Goal: Find specific page/section

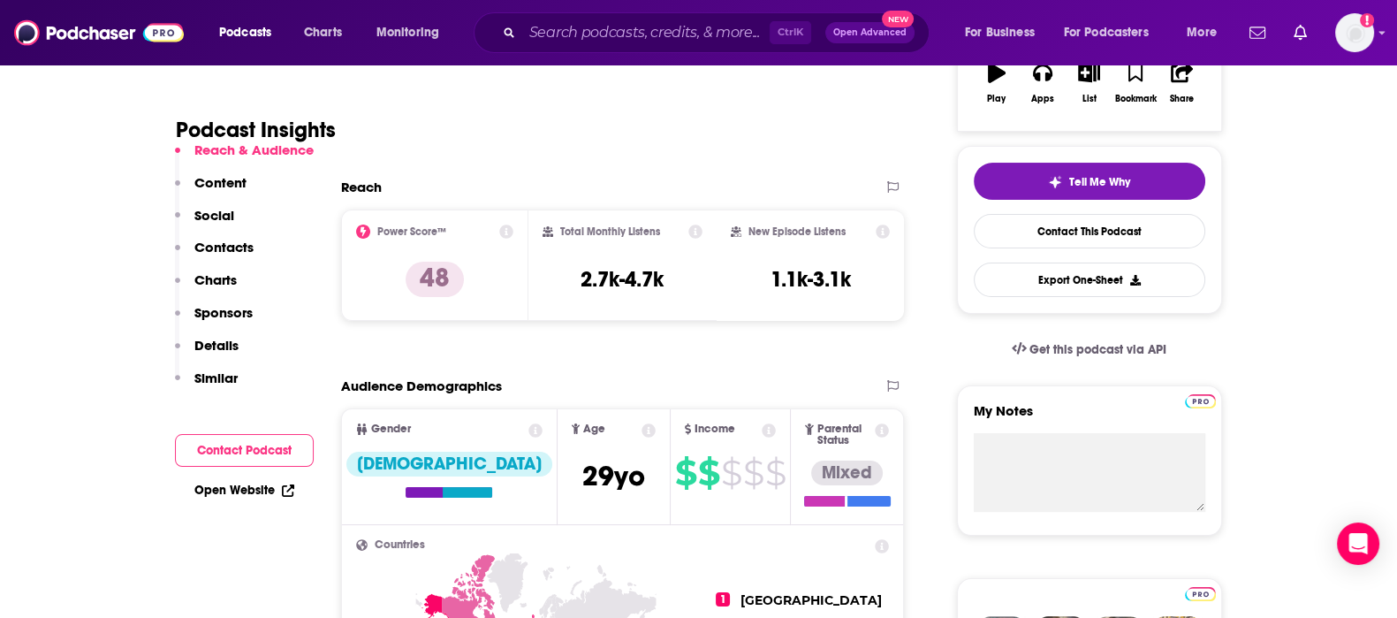
scroll to position [331, 0]
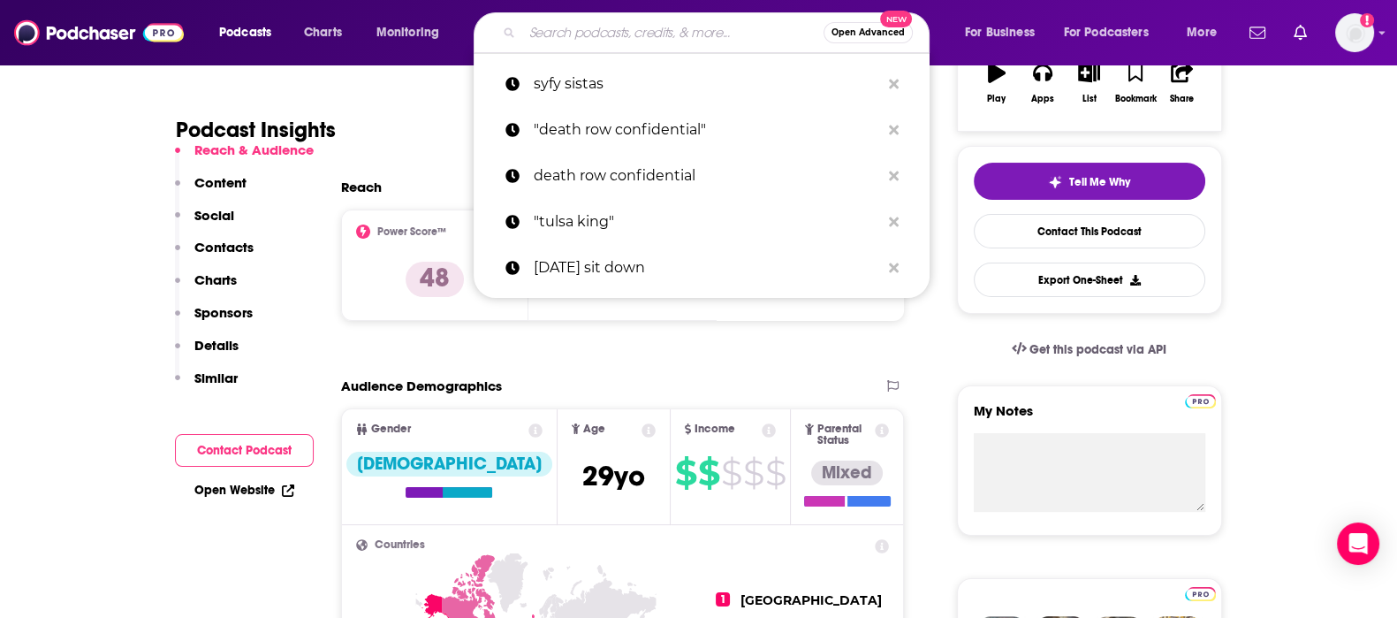
click at [570, 42] on input "Search podcasts, credits, & more..." at bounding box center [672, 33] width 301 height 28
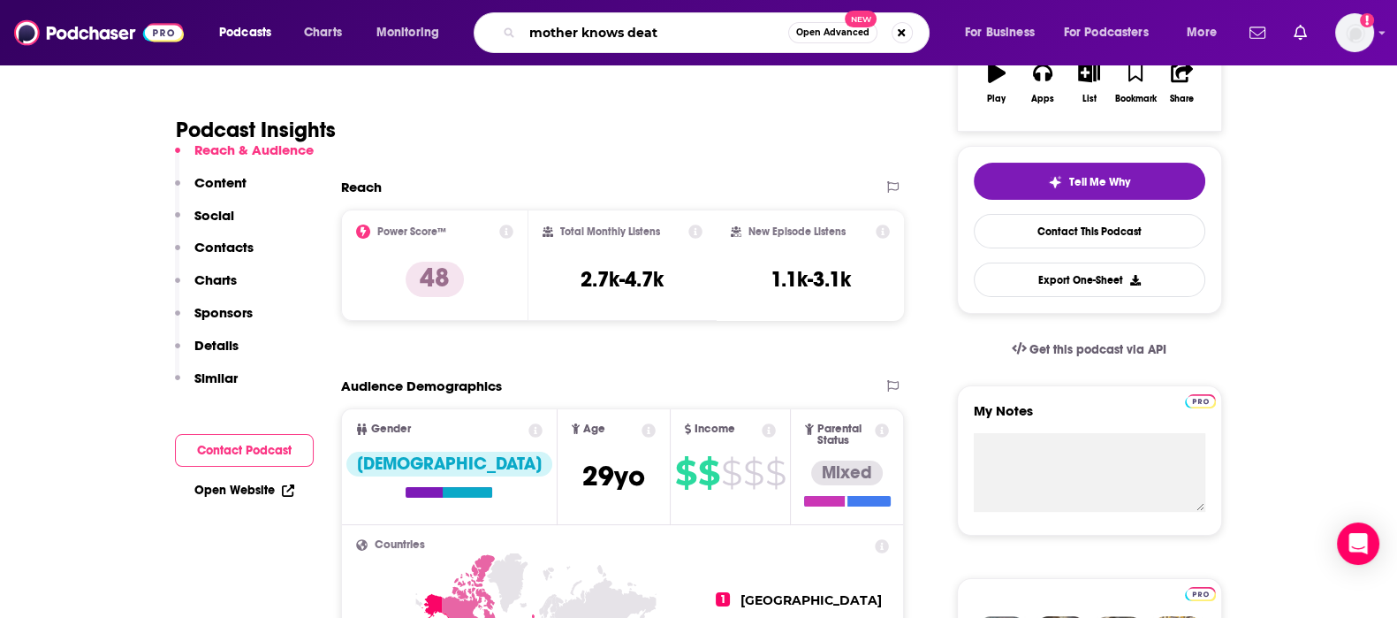
type input "mother knows death"
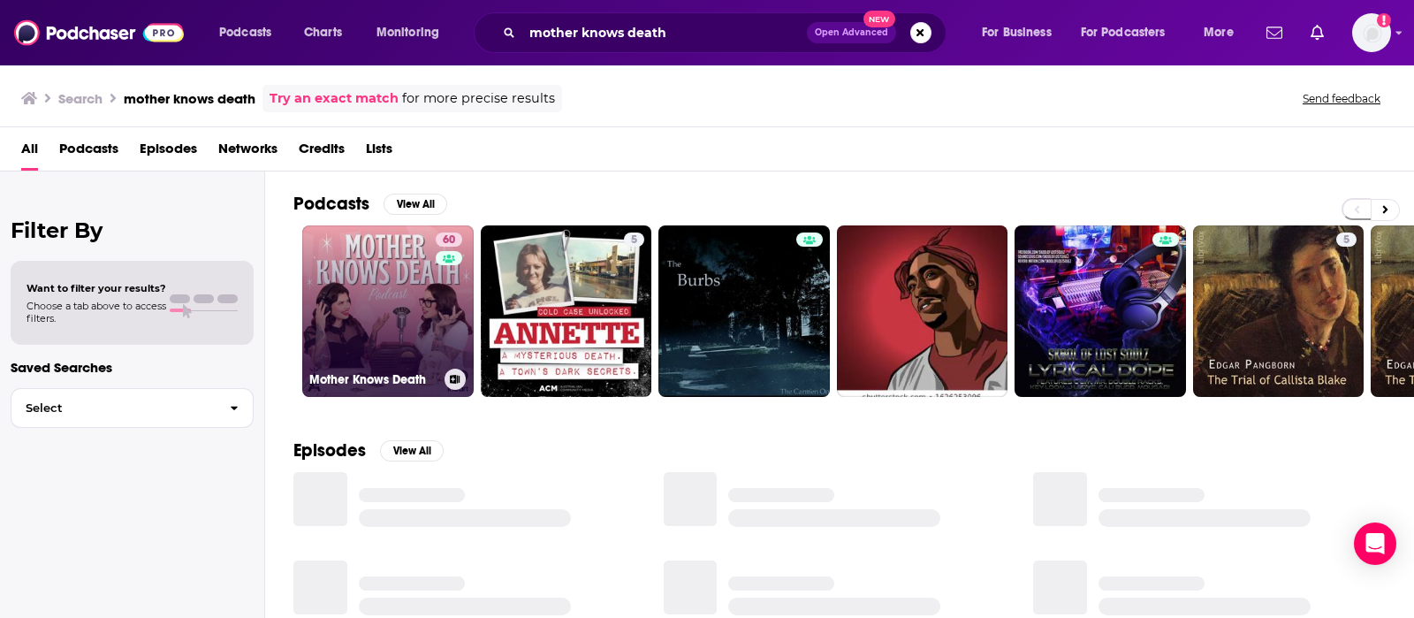
click at [396, 323] on link "60 Mother Knows Death" at bounding box center [387, 310] width 171 height 171
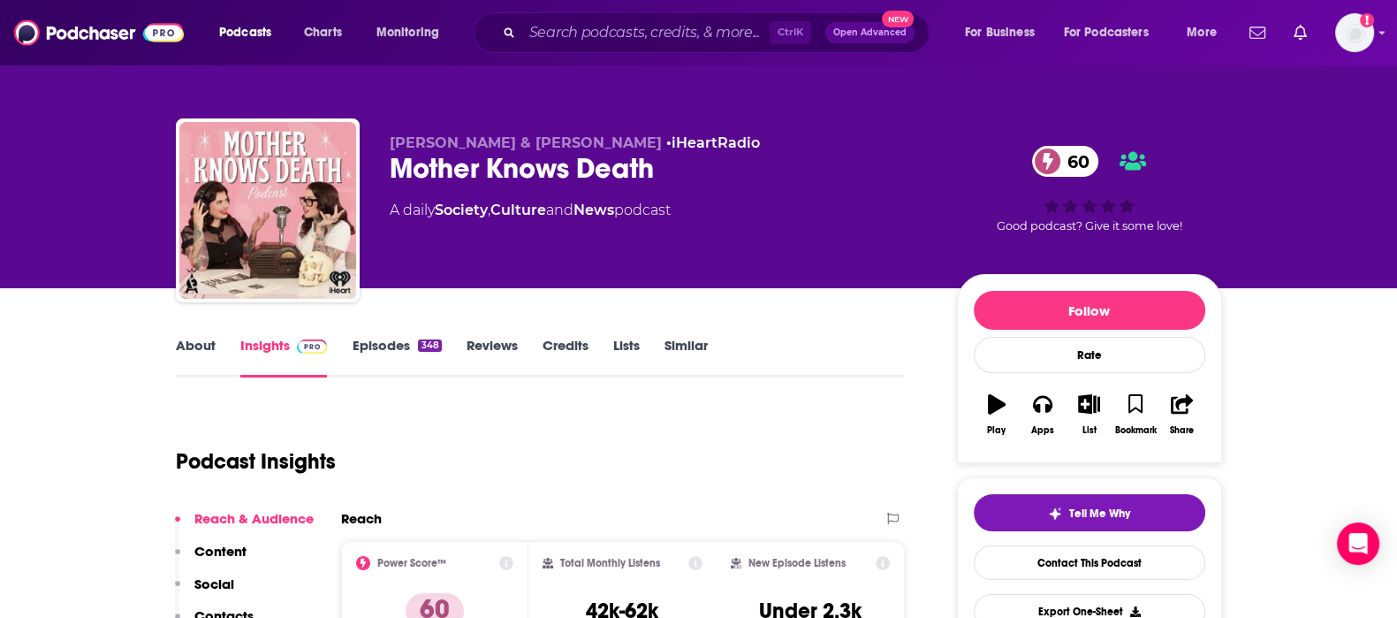
scroll to position [220, 0]
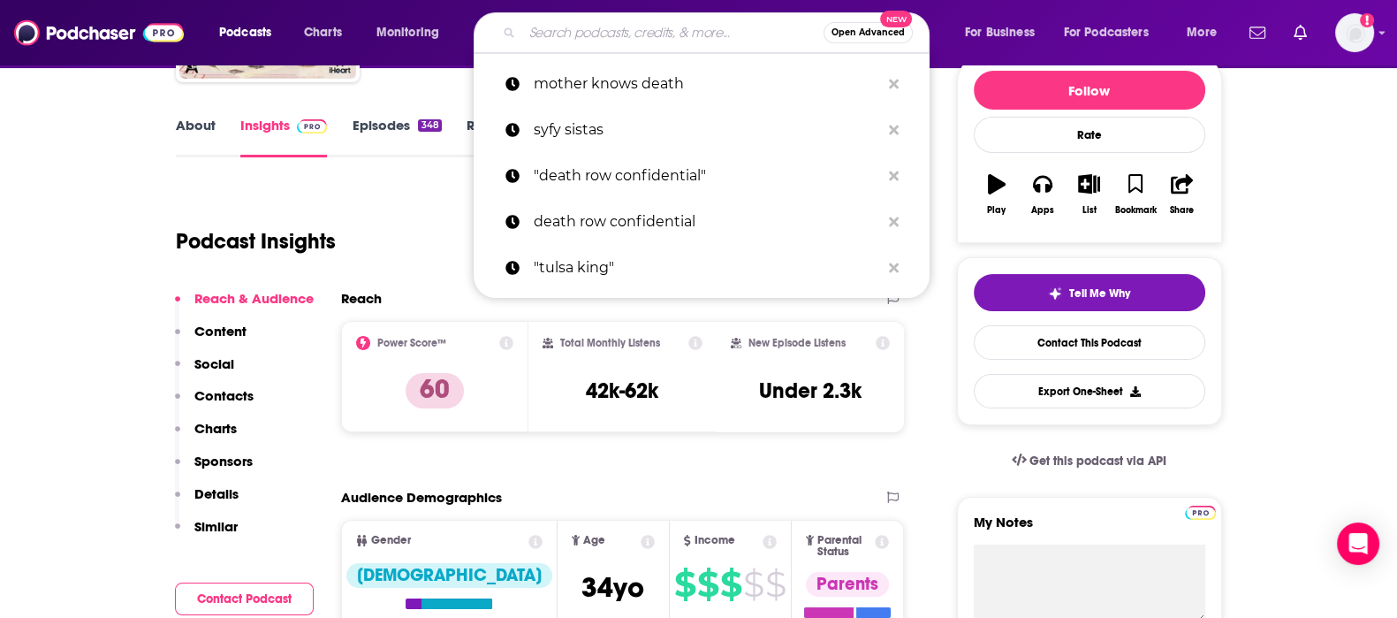
click at [678, 39] on input "Search podcasts, credits, & more..." at bounding box center [672, 33] width 301 height 28
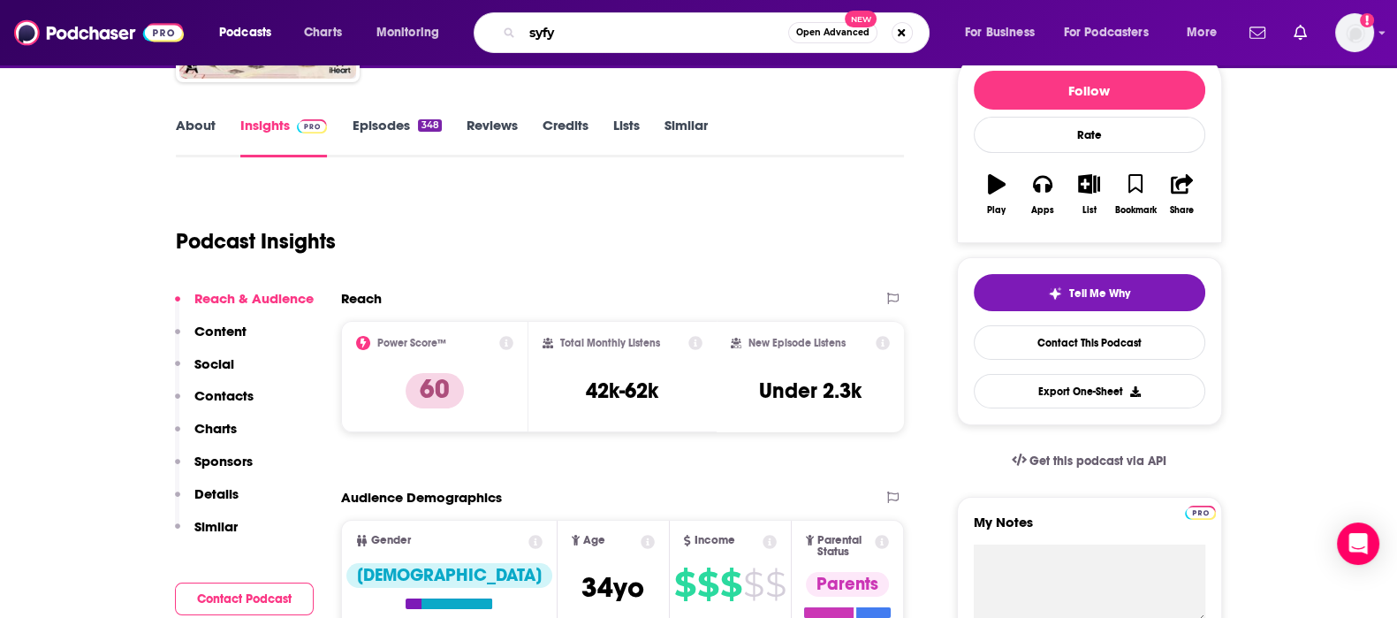
type input "syfy"
